Goal: Check status: Check status

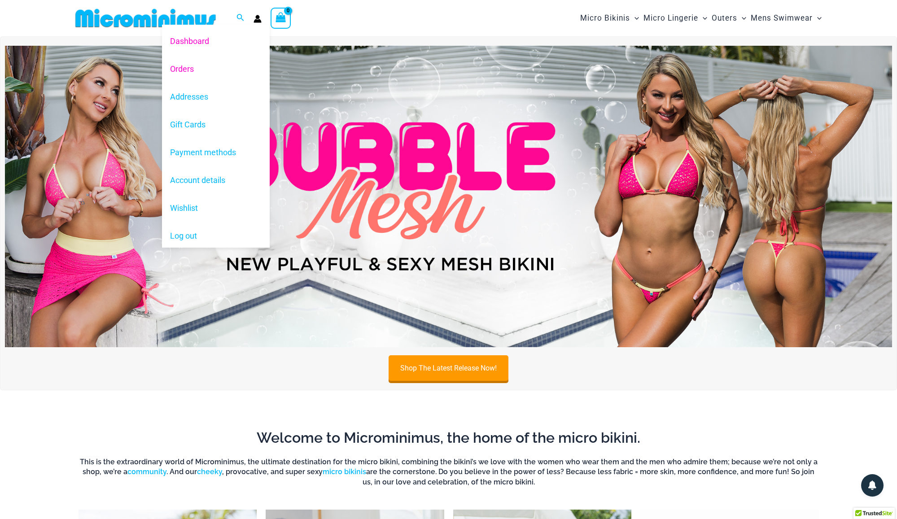
click at [190, 65] on link "Orders" at bounding box center [216, 69] width 108 height 28
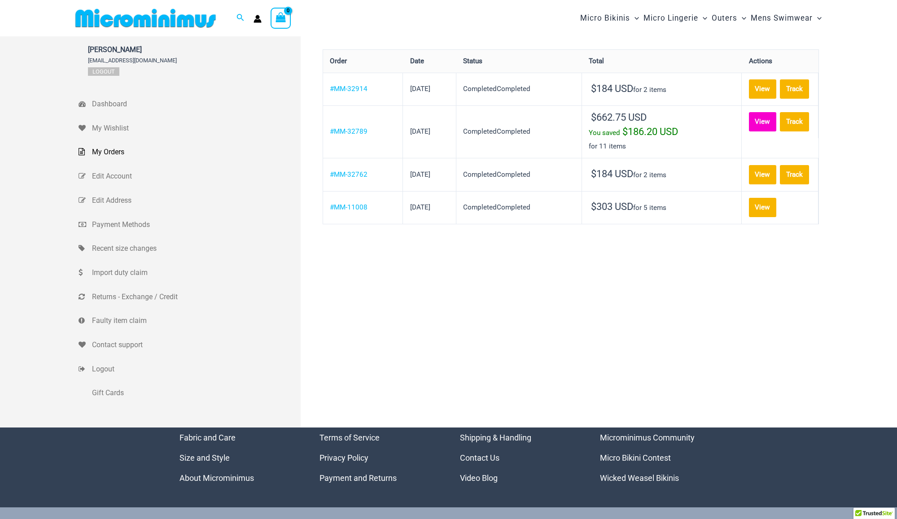
click at [749, 130] on link "View" at bounding box center [763, 121] width 28 height 19
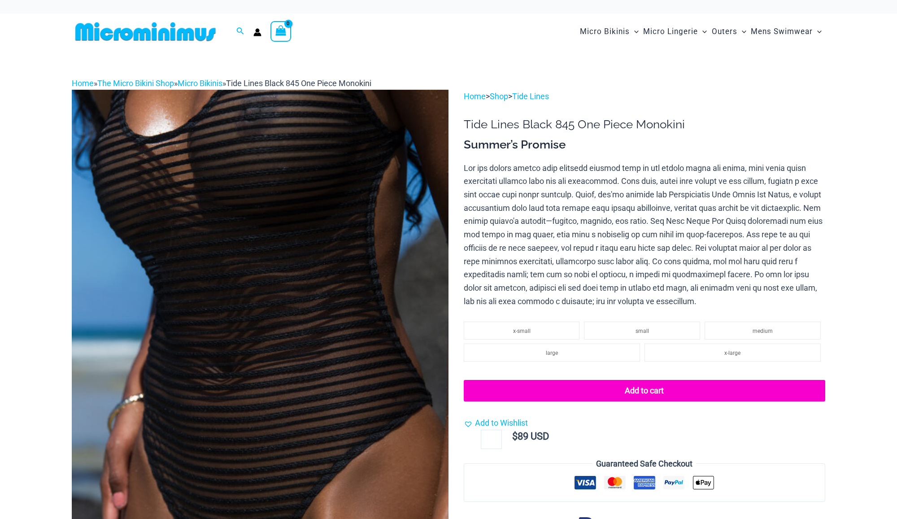
select select
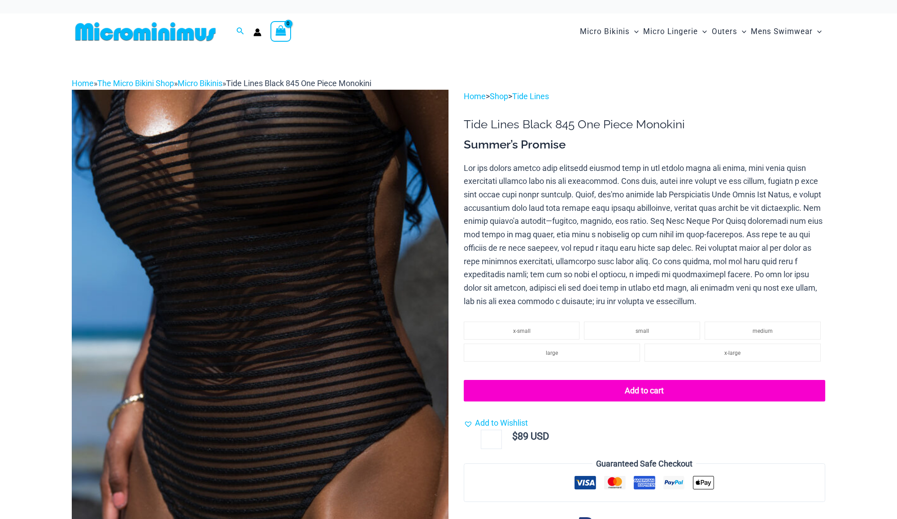
select select
